Goal: Transaction & Acquisition: Book appointment/travel/reservation

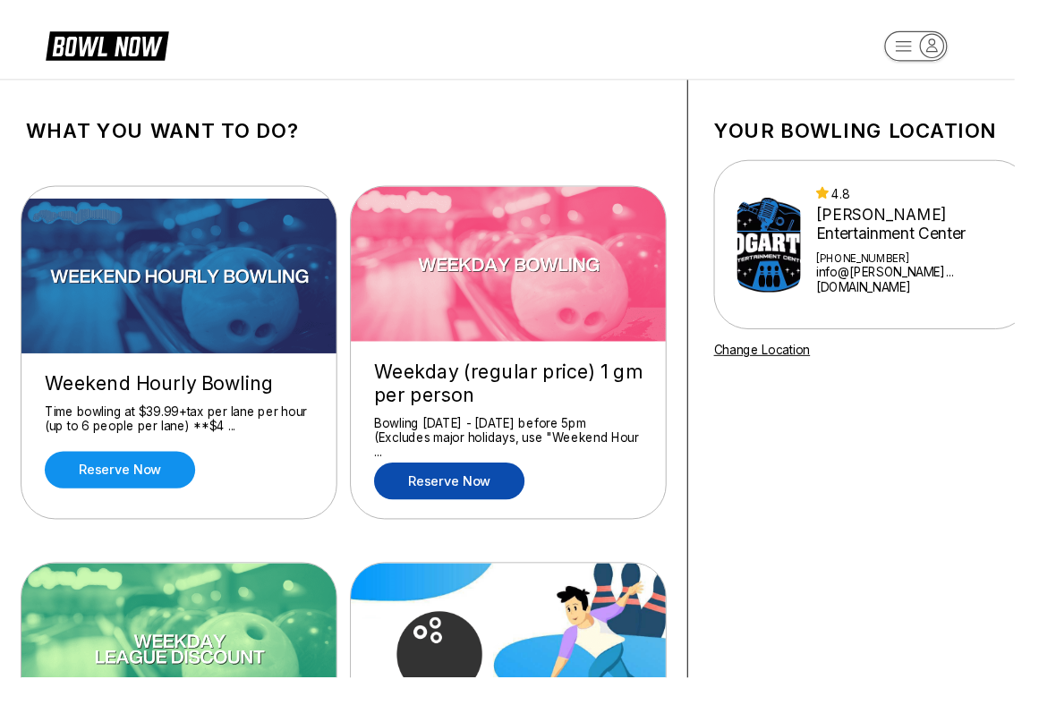
click at [479, 511] on link "Reserve now" at bounding box center [467, 500] width 157 height 38
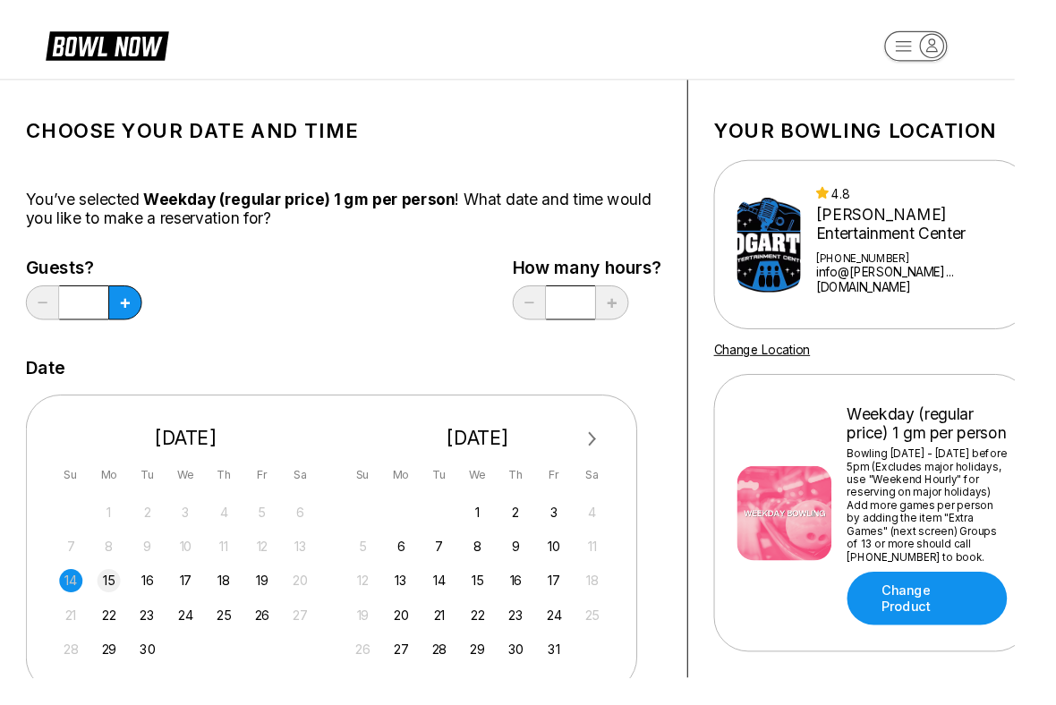
click at [123, 582] on div "15" at bounding box center [113, 604] width 24 height 24
click at [123, 313] on button at bounding box center [130, 315] width 35 height 36
click at [139, 320] on button at bounding box center [130, 315] width 35 height 36
click at [133, 318] on icon at bounding box center [130, 316] width 10 height 10
click at [123, 320] on button at bounding box center [130, 315] width 35 height 36
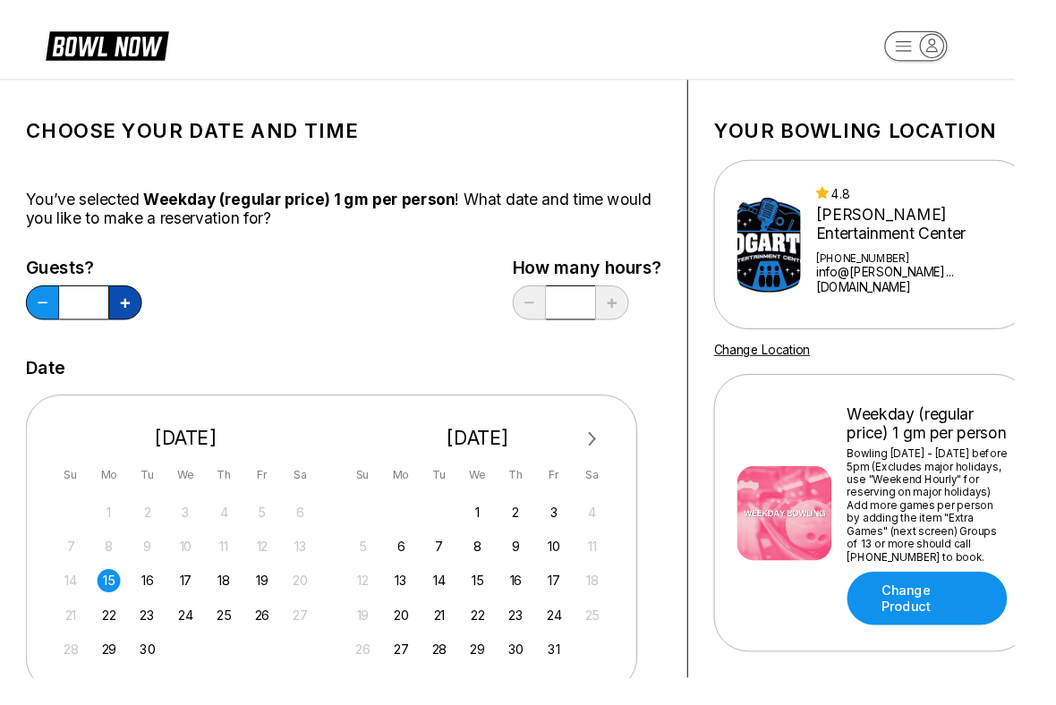
click at [136, 323] on button at bounding box center [130, 315] width 35 height 36
click at [141, 316] on button at bounding box center [130, 315] width 35 height 36
type input "*"
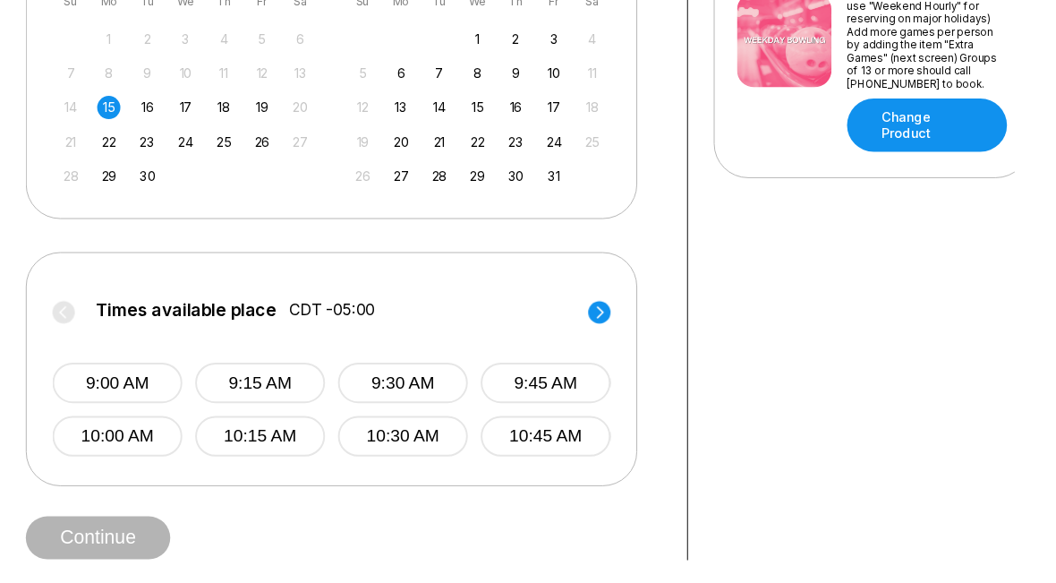
scroll to position [662, 0]
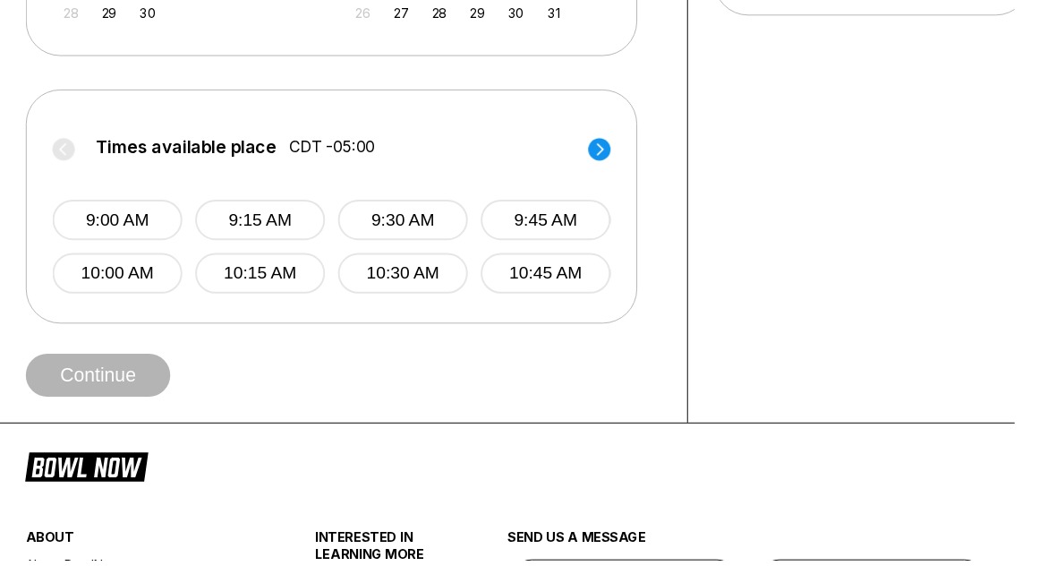
click at [627, 143] on circle at bounding box center [623, 154] width 23 height 23
click at [627, 153] on icon at bounding box center [624, 155] width 7 height 13
click at [123, 226] on button "1:00 PM" at bounding box center [122, 229] width 135 height 42
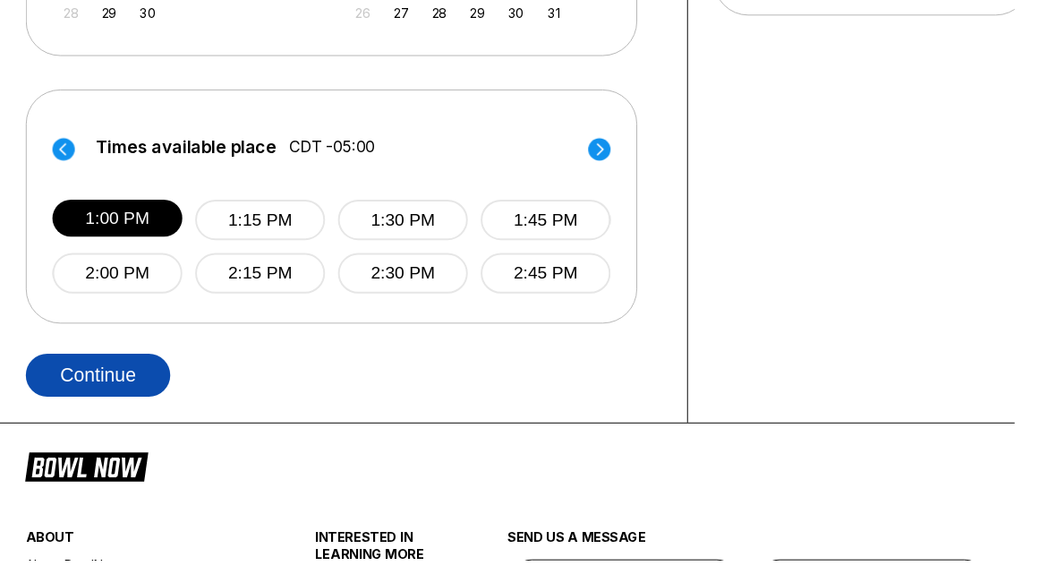
click at [107, 386] on button "Continue" at bounding box center [102, 390] width 150 height 45
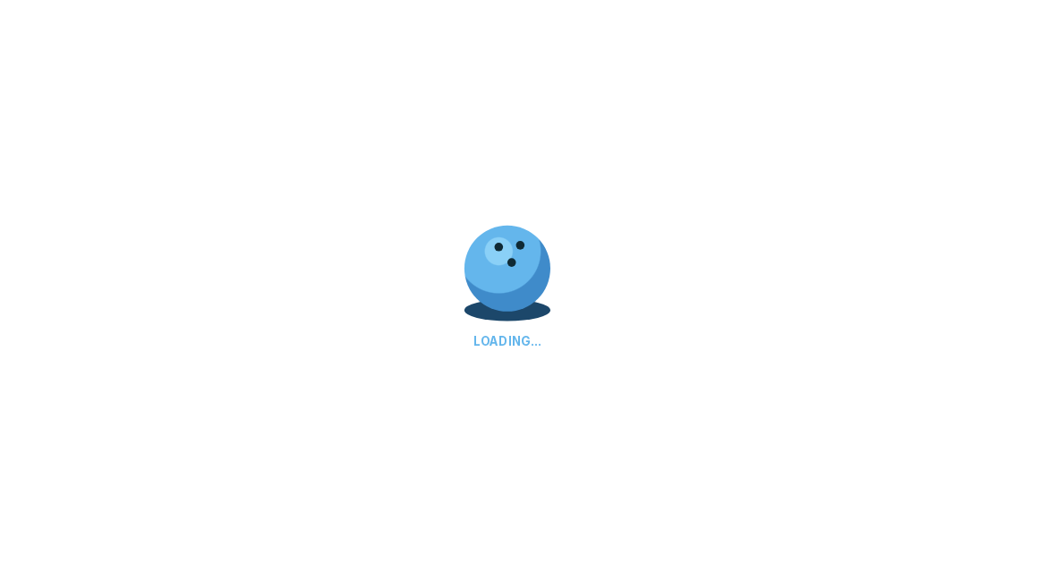
select select "**"
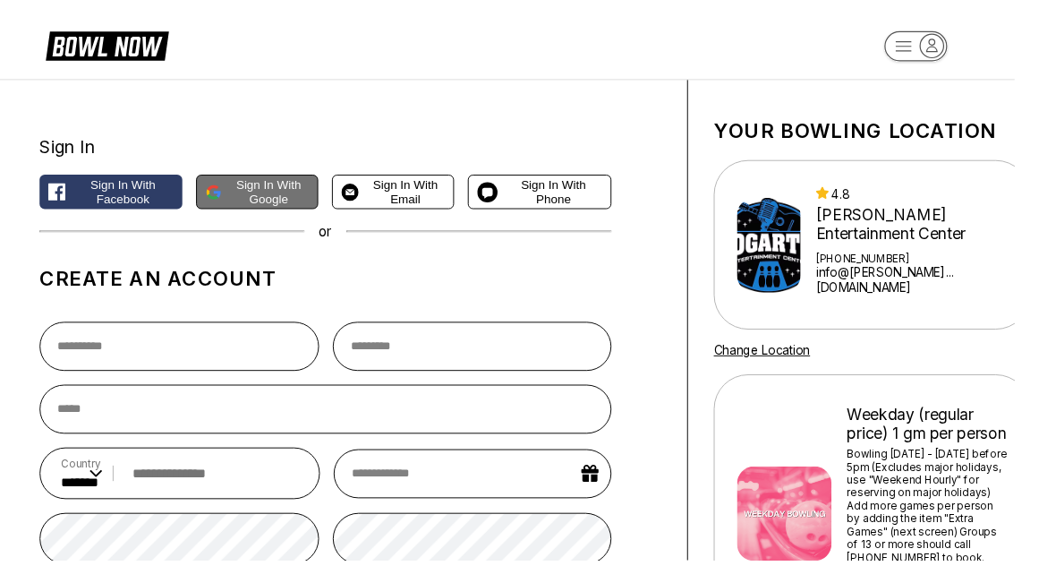
click at [279, 202] on span "Sign in with Google" at bounding box center [280, 199] width 84 height 29
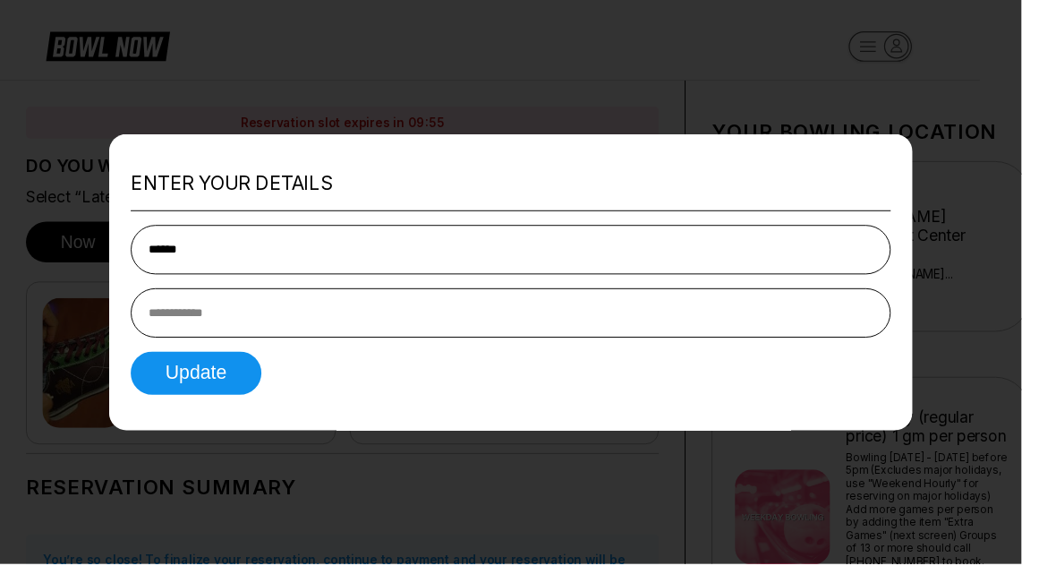
type input "******"
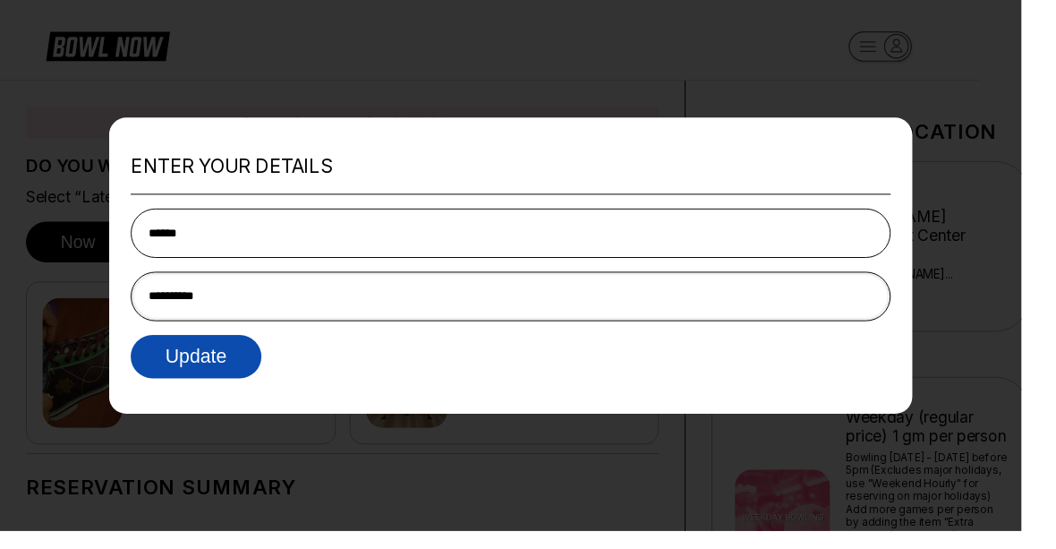
type input "**********"
click at [250, 382] on button "Update" at bounding box center [202, 368] width 135 height 45
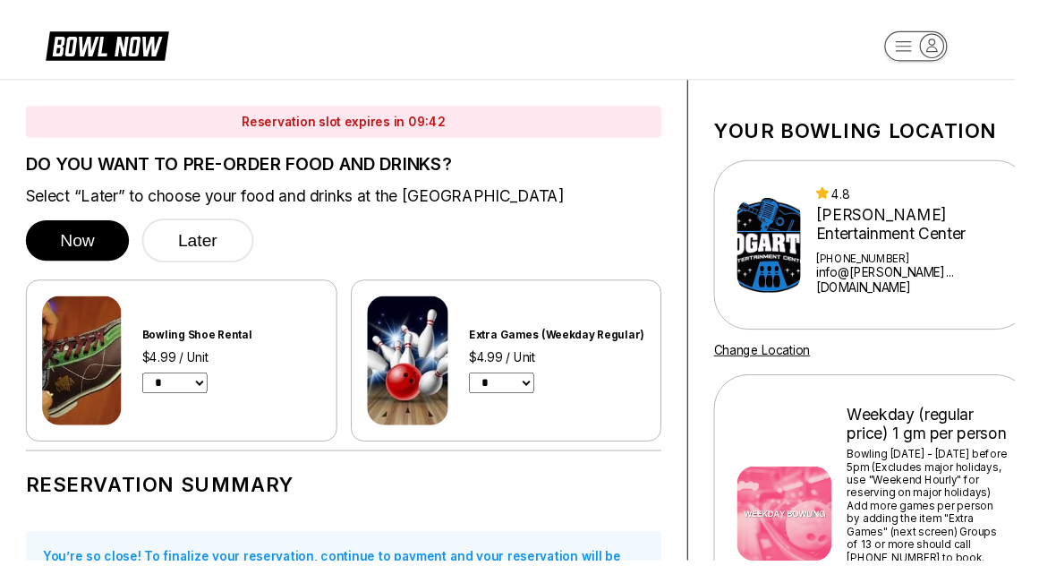
click at [182, 409] on select "* * * * * * * * * * ** ** **" at bounding box center [182, 397] width 68 height 21
select select "*"
click at [523, 405] on select "* * * * * * * * * * ** ** **" at bounding box center [522, 397] width 68 height 21
select select "*"
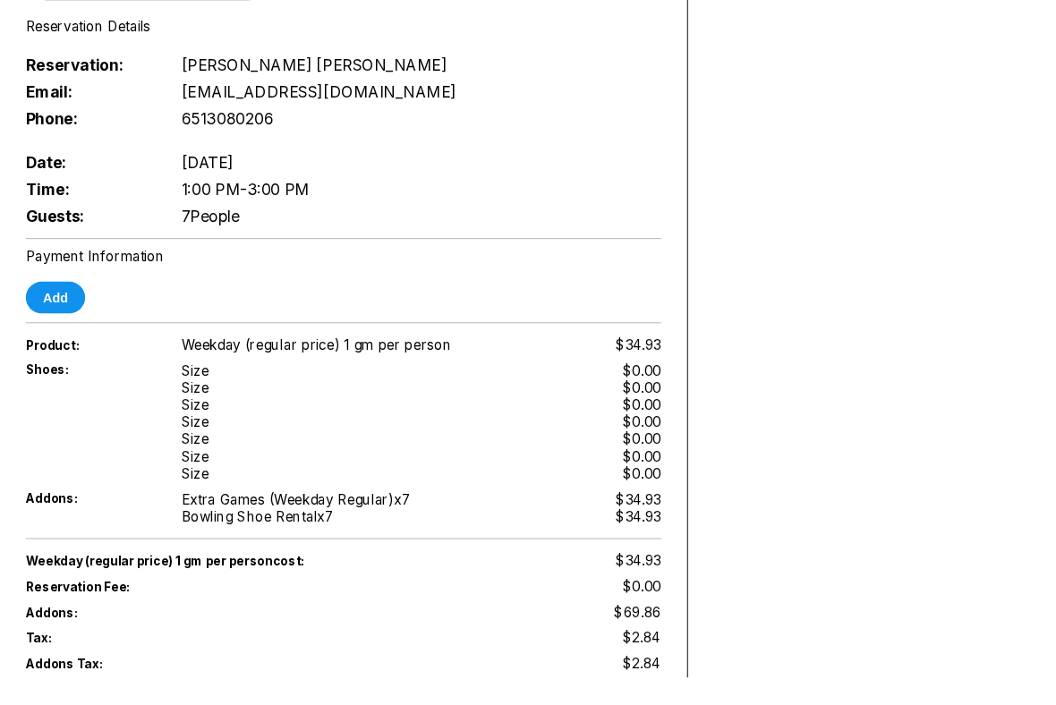
scroll to position [917, 0]
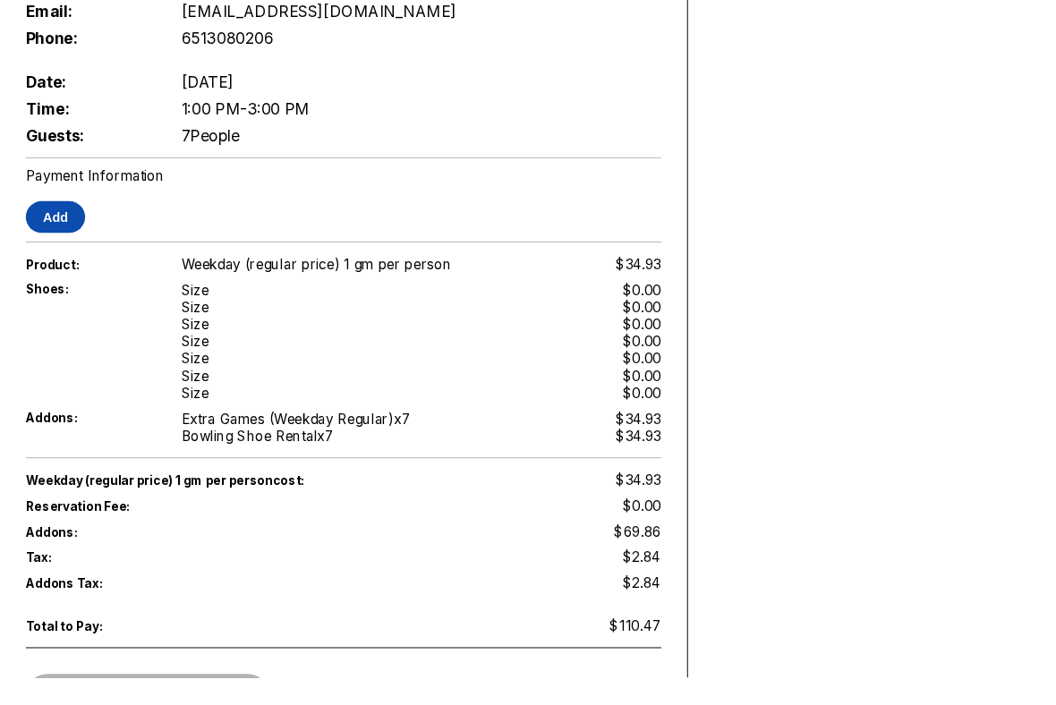
click at [40, 228] on button "Add" at bounding box center [58, 225] width 62 height 33
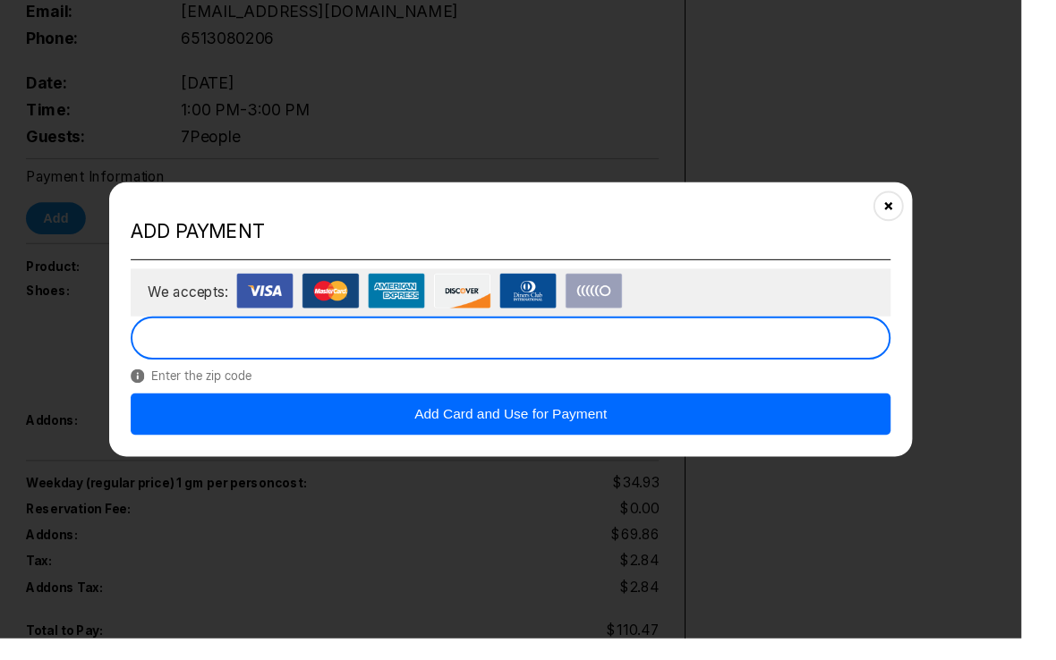
click at [659, 449] on button "Add Card and Use for Payment" at bounding box center [528, 427] width 786 height 43
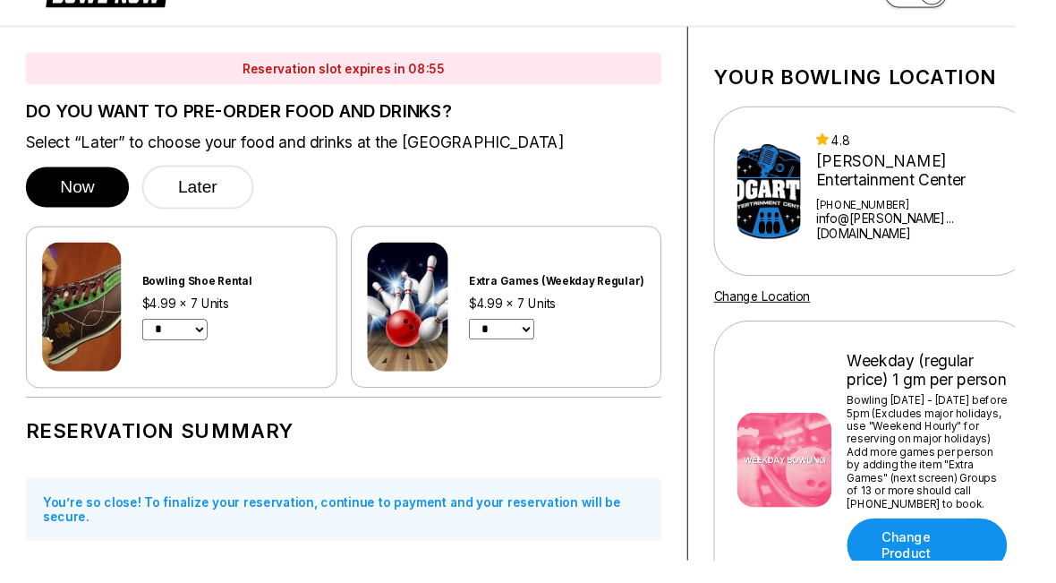
scroll to position [0, 0]
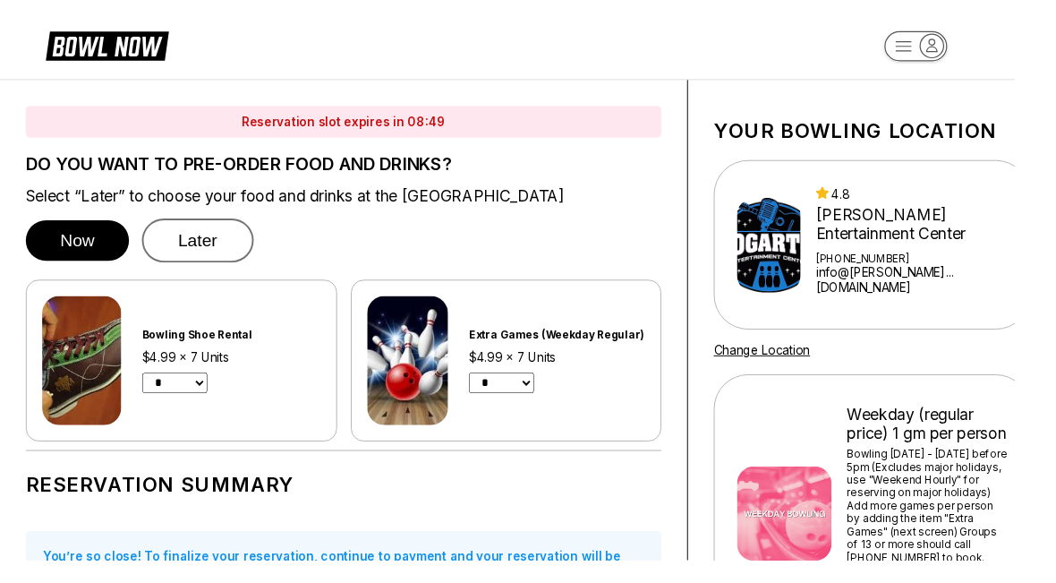
click at [198, 255] on button "Later" at bounding box center [206, 250] width 116 height 46
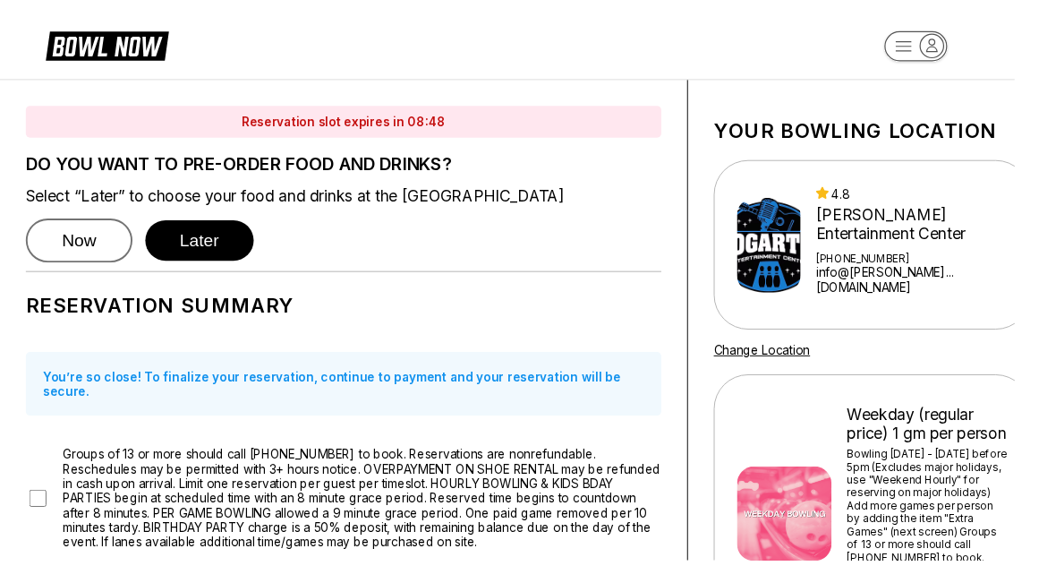
click at [83, 251] on button "Now" at bounding box center [82, 250] width 111 height 46
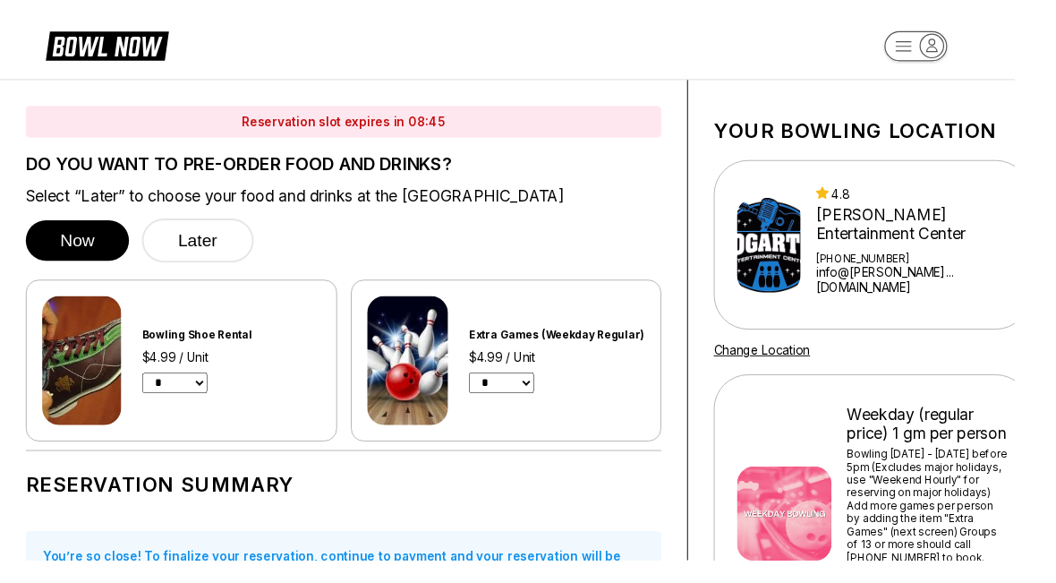
click at [188, 390] on select "* * * * * * * * * * ** ** **" at bounding box center [182, 397] width 68 height 21
select select "*"
click at [532, 403] on select "* * * * * * * * * * ** ** **" at bounding box center [522, 397] width 68 height 21
select select "*"
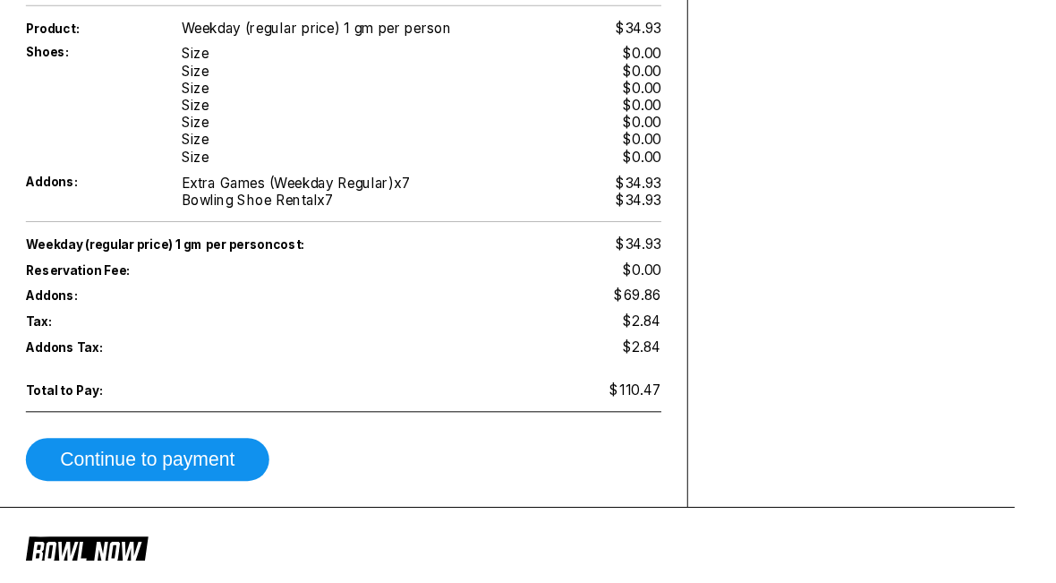
scroll to position [1256, 0]
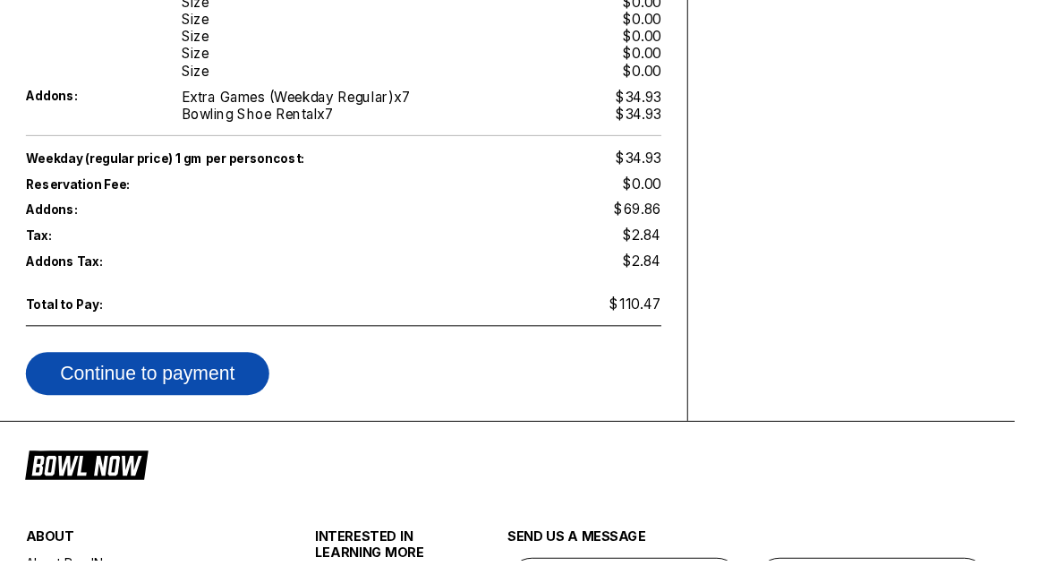
click at [173, 399] on button "Continue to payment" at bounding box center [153, 388] width 253 height 45
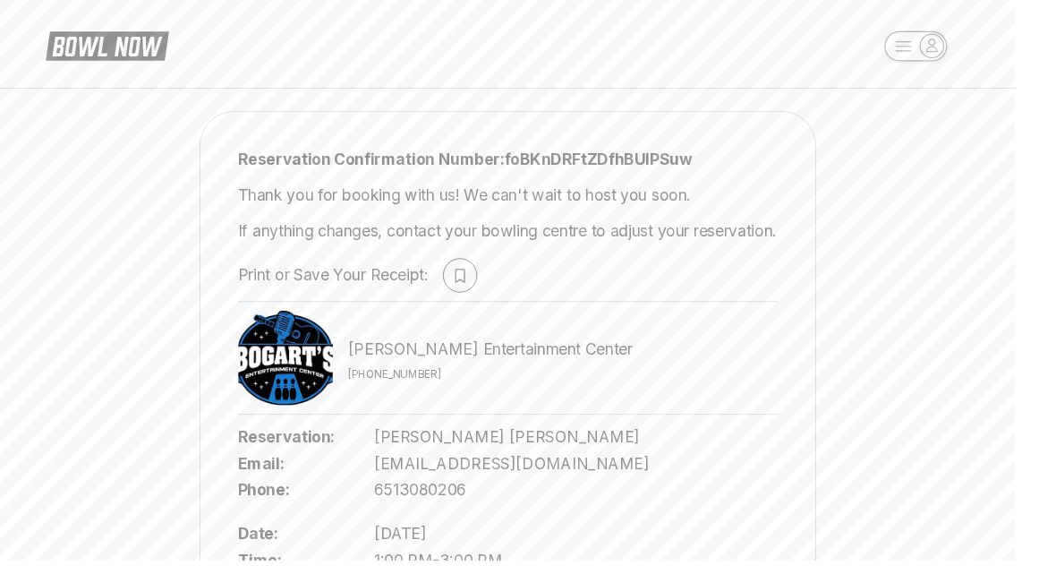
scroll to position [12, 0]
